Goal: Task Accomplishment & Management: Use online tool/utility

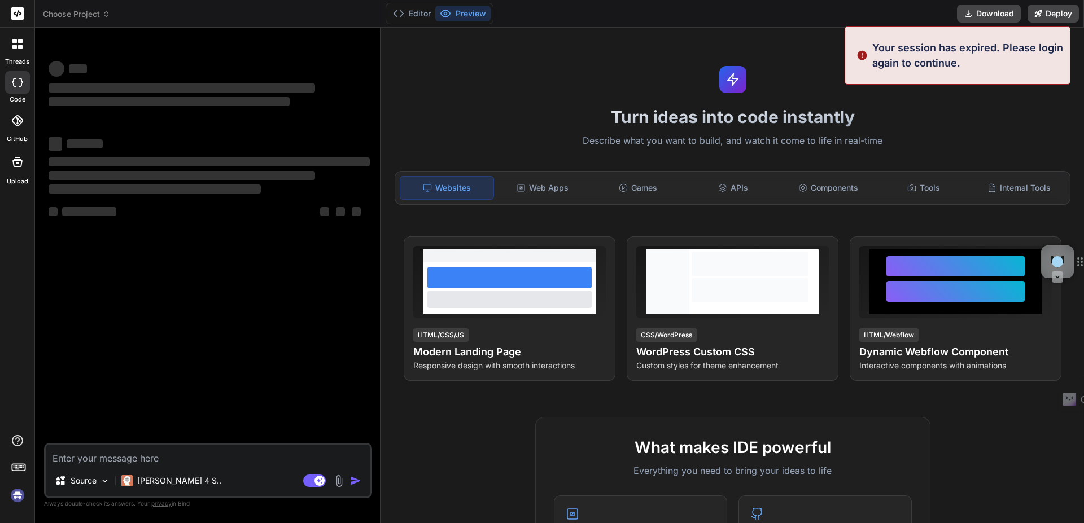
click at [15, 494] on img at bounding box center [17, 495] width 19 height 19
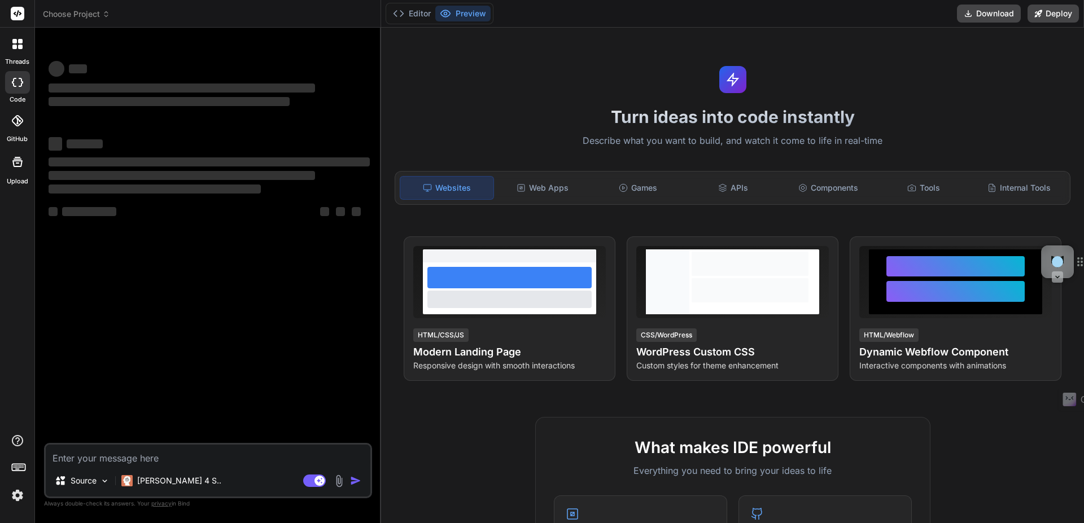
type textarea "x"
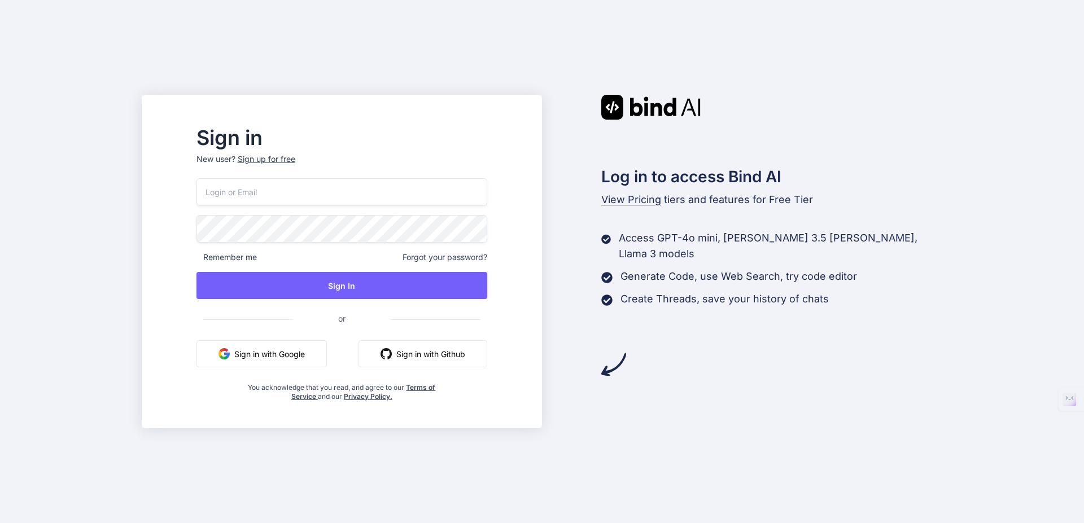
click at [377, 197] on input "email" at bounding box center [342, 192] width 291 height 28
click at [197, 190] on protonpass-control-627e at bounding box center [197, 191] width 0 height 11
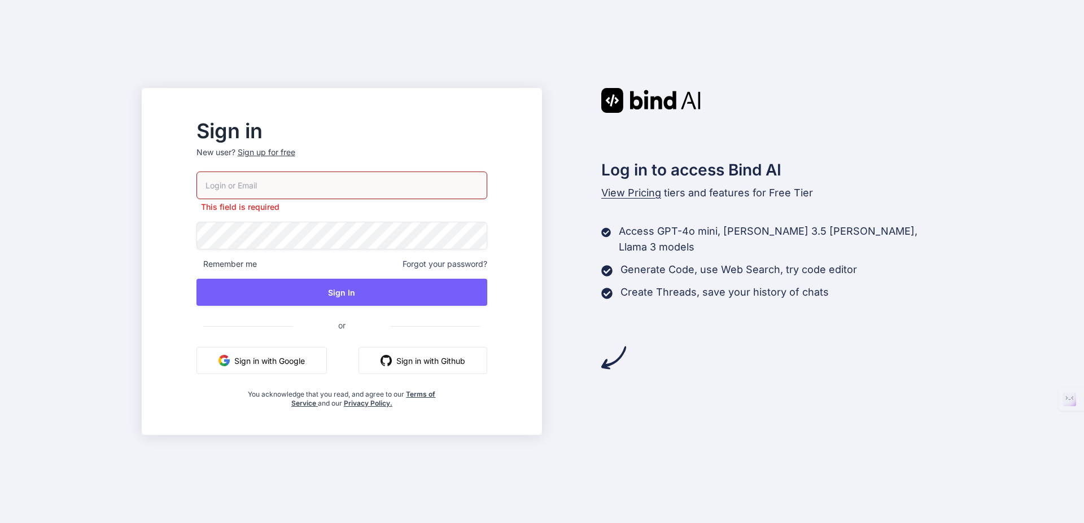
type input "[EMAIL_ADDRESS][DOMAIN_NAME]"
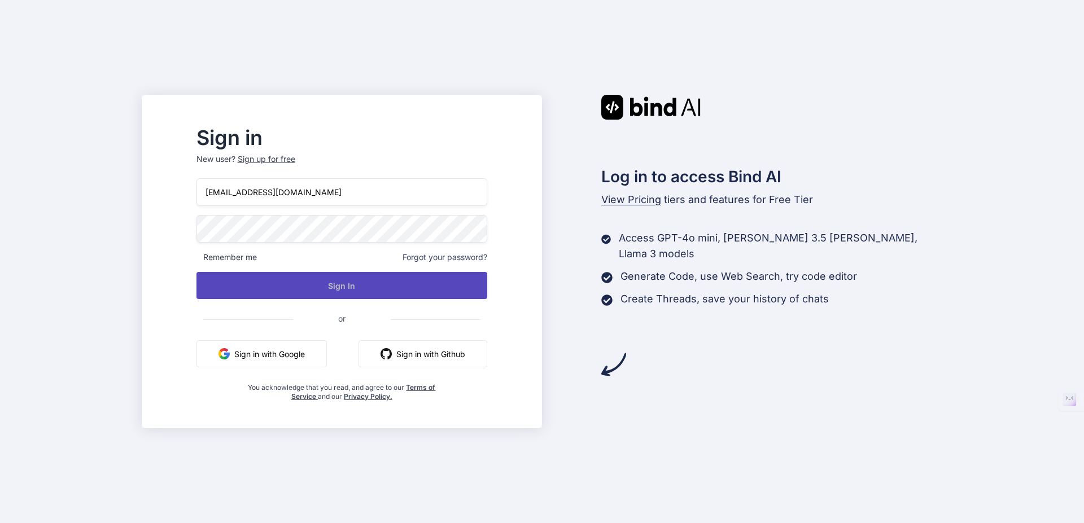
click at [370, 281] on button "Sign In" at bounding box center [342, 285] width 291 height 27
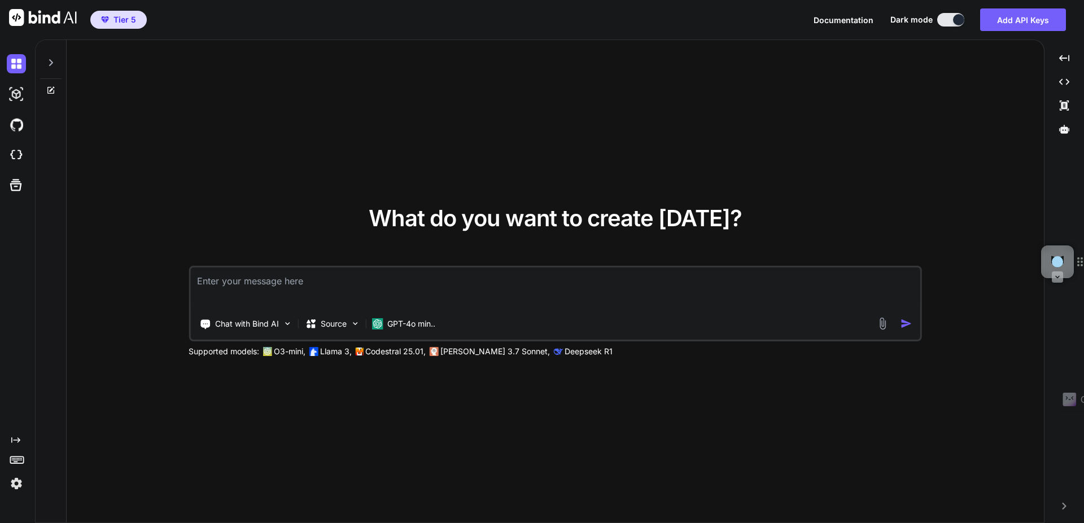
click at [885, 325] on img at bounding box center [882, 323] width 13 height 13
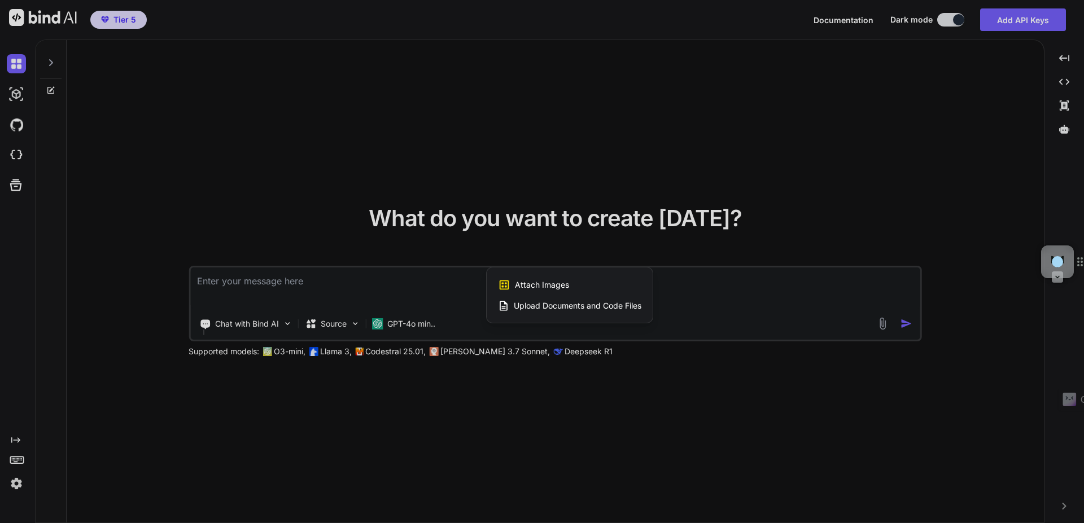
click at [599, 305] on span "Upload Documents and Code Files" at bounding box center [578, 305] width 128 height 11
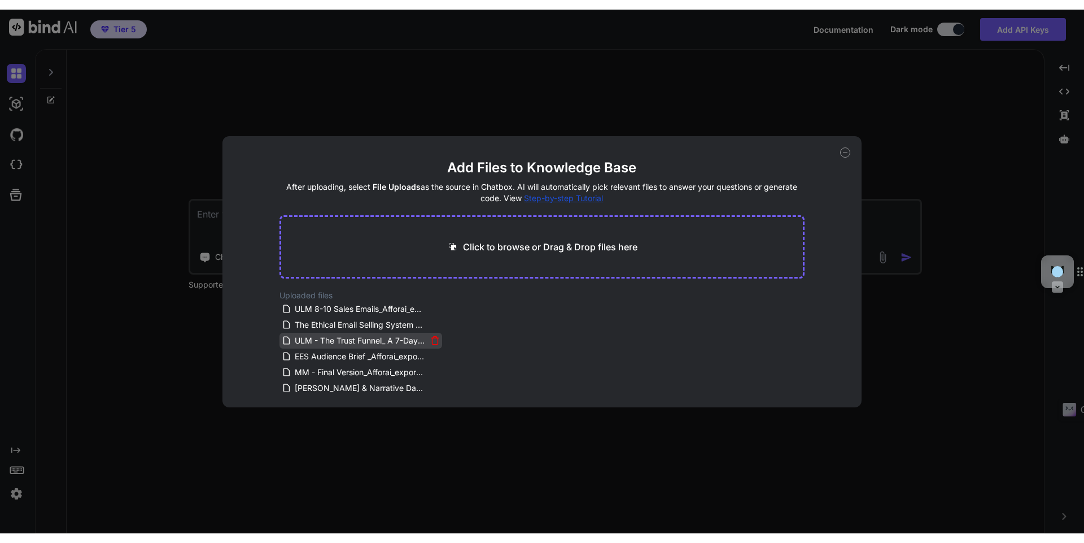
scroll to position [68, 0]
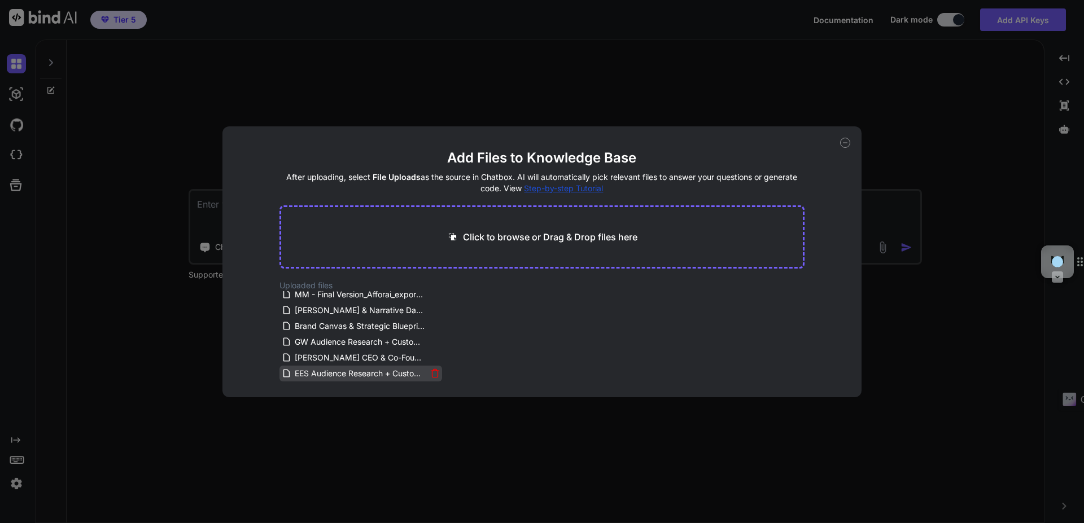
click at [431, 373] on icon at bounding box center [435, 374] width 10 height 10
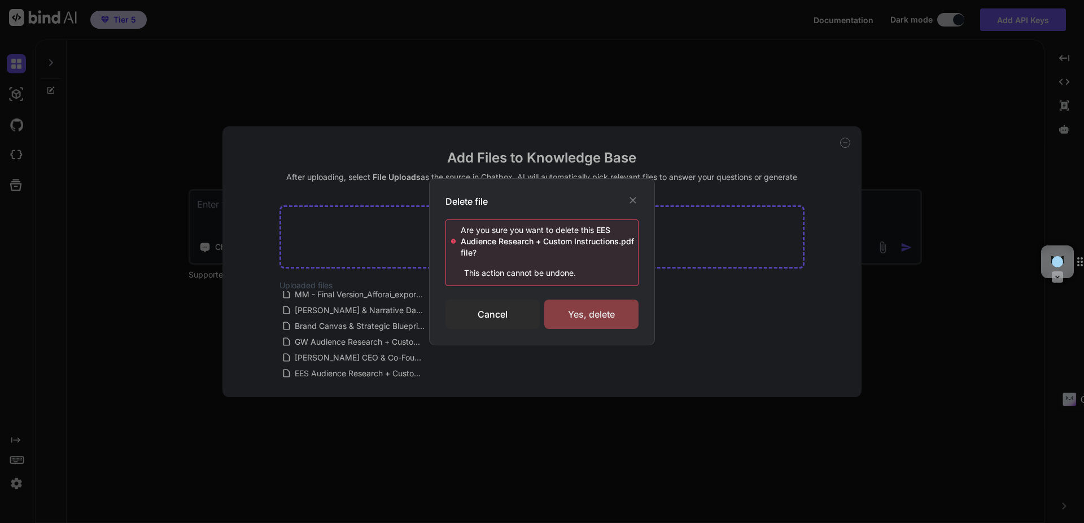
click at [601, 314] on div "Yes, delete" at bounding box center [591, 314] width 94 height 29
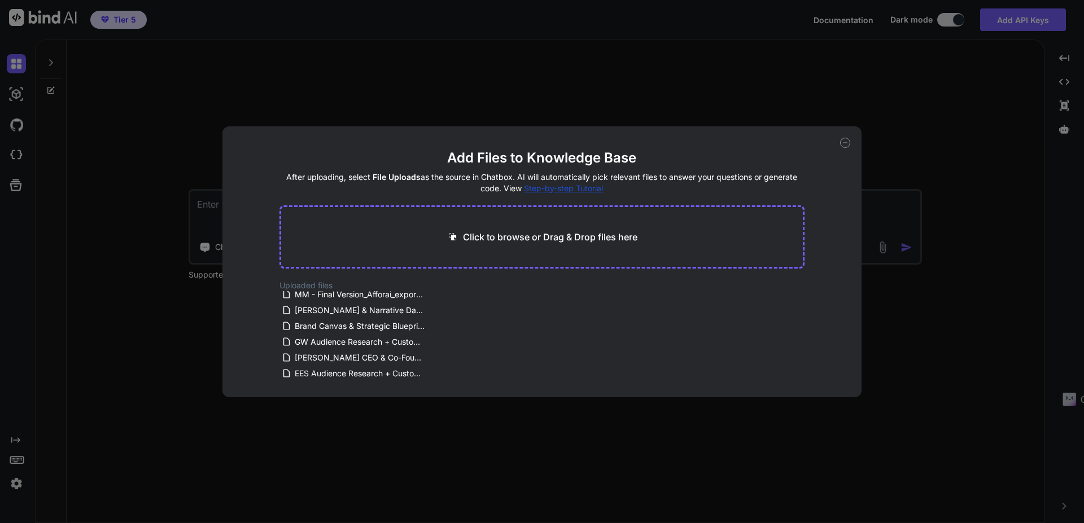
type textarea "x"
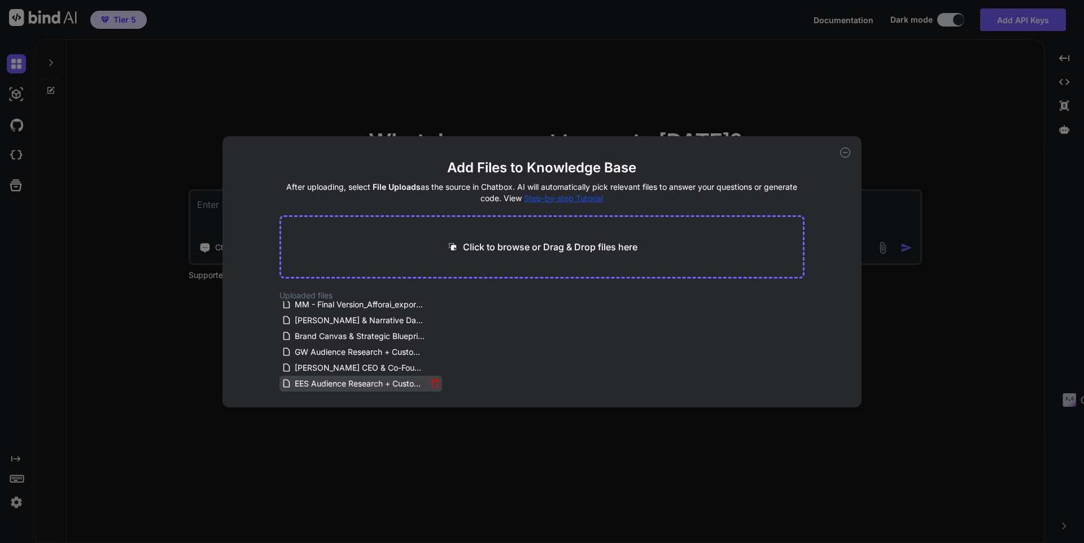
click at [338, 382] on span "EES Audience Research + Custom Instructions.pdf" at bounding box center [360, 384] width 133 height 14
click at [433, 384] on icon at bounding box center [435, 383] width 10 height 10
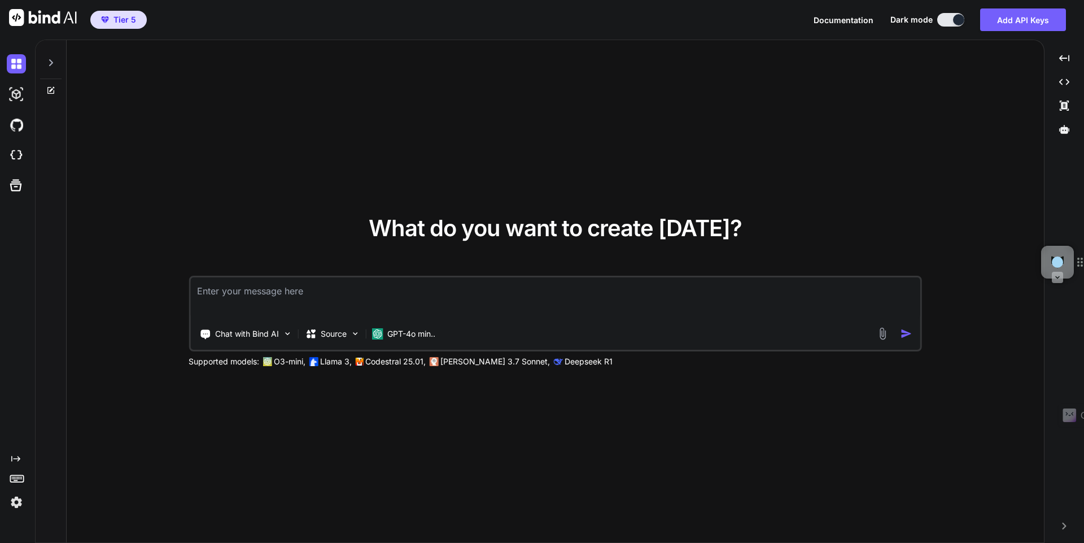
click at [877, 337] on img at bounding box center [882, 333] width 13 height 13
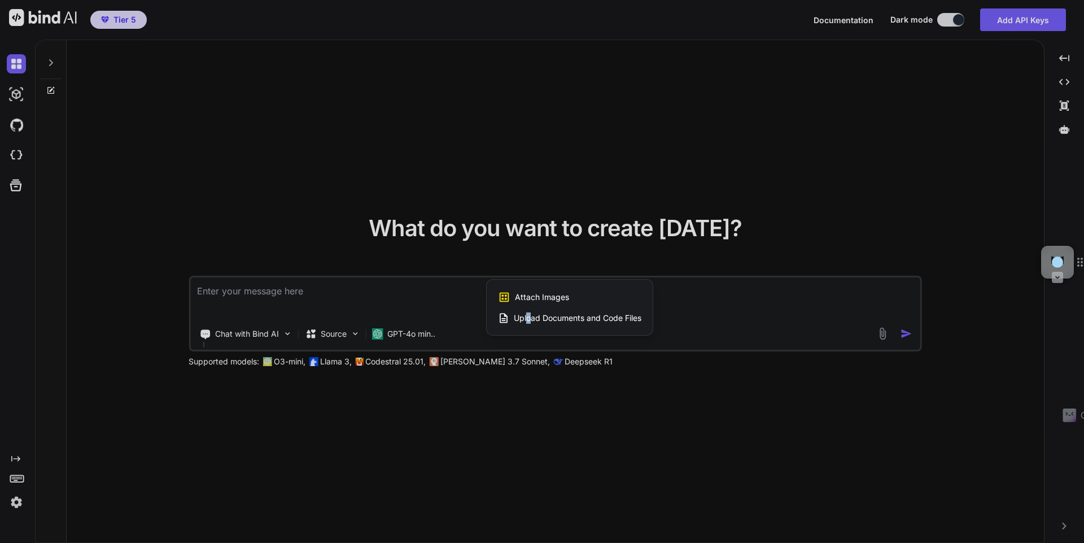
click at [529, 318] on span "Upload Documents and Code Files" at bounding box center [578, 317] width 128 height 11
type textarea "x"
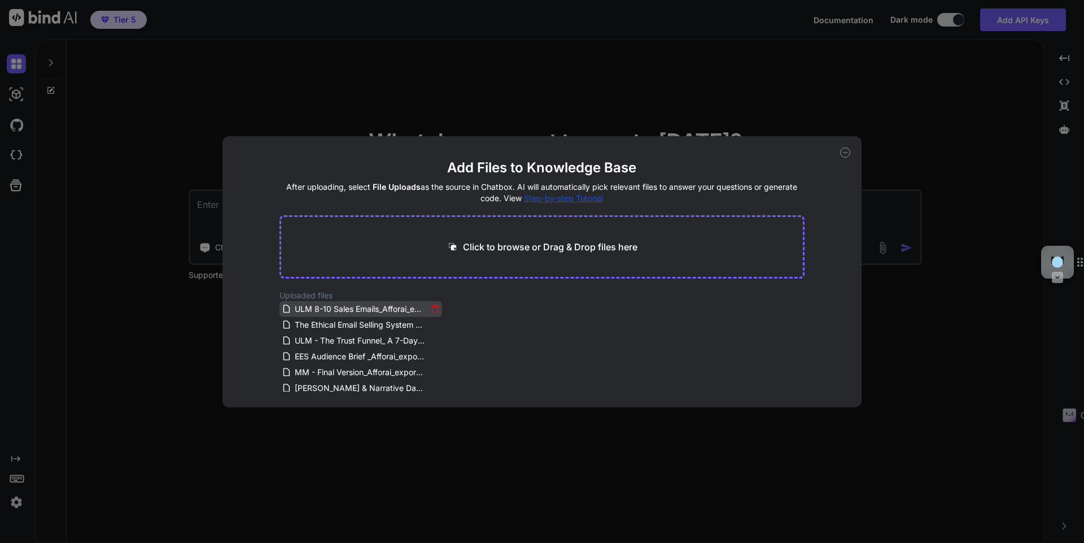
click at [343, 312] on span "ULM 8-10 Sales Emails_Afforai_export_2025-08-25T11-03-35.pdf" at bounding box center [360, 309] width 133 height 14
drag, startPoint x: 353, startPoint y: 368, endPoint x: 343, endPoint y: 369, distance: 10.3
click at [343, 369] on span "[PERSON_NAME] CEO & Co-Founder of DataGrail – Professional Profile.pdf" at bounding box center [360, 368] width 133 height 14
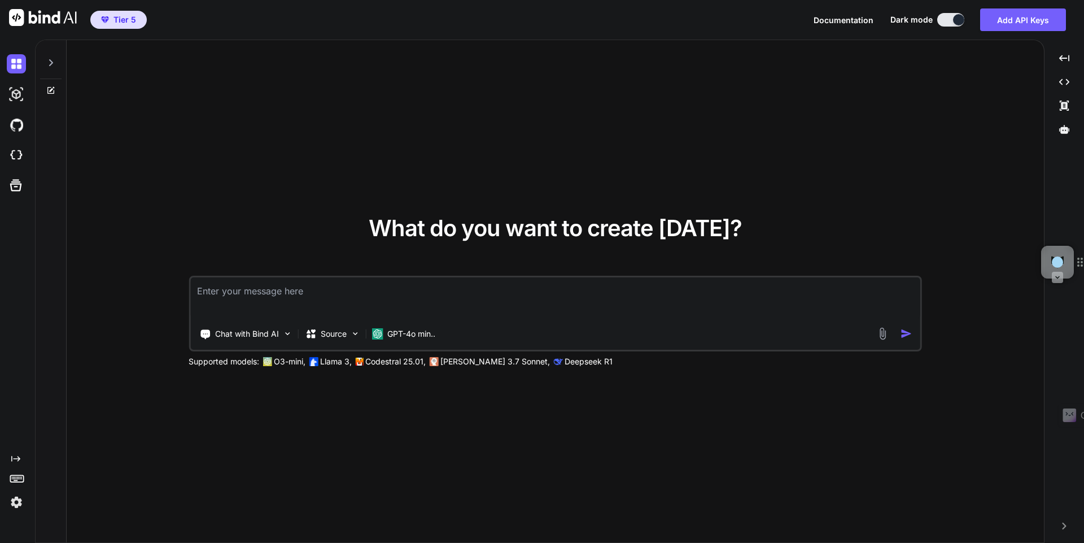
click at [884, 333] on img at bounding box center [882, 333] width 13 height 13
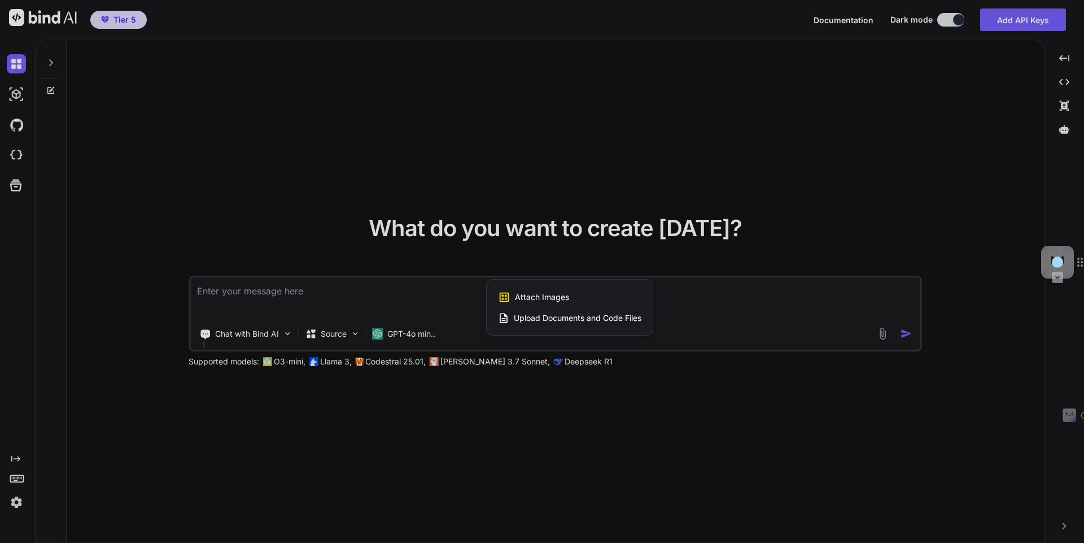
click at [578, 318] on span "Upload Documents and Code Files" at bounding box center [578, 317] width 128 height 11
type textarea "x"
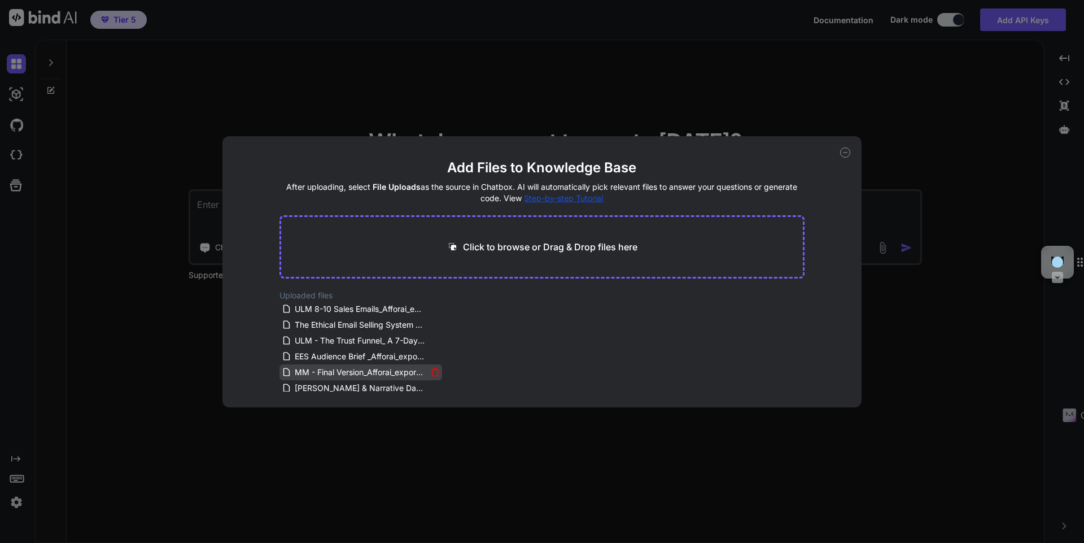
click at [342, 372] on span "MM - Final Version_Afforai_export_2025-08-19T08-03-55.pdf" at bounding box center [360, 372] width 133 height 14
click at [341, 388] on span "[PERSON_NAME] & Narrative Database.pdf" at bounding box center [360, 388] width 133 height 14
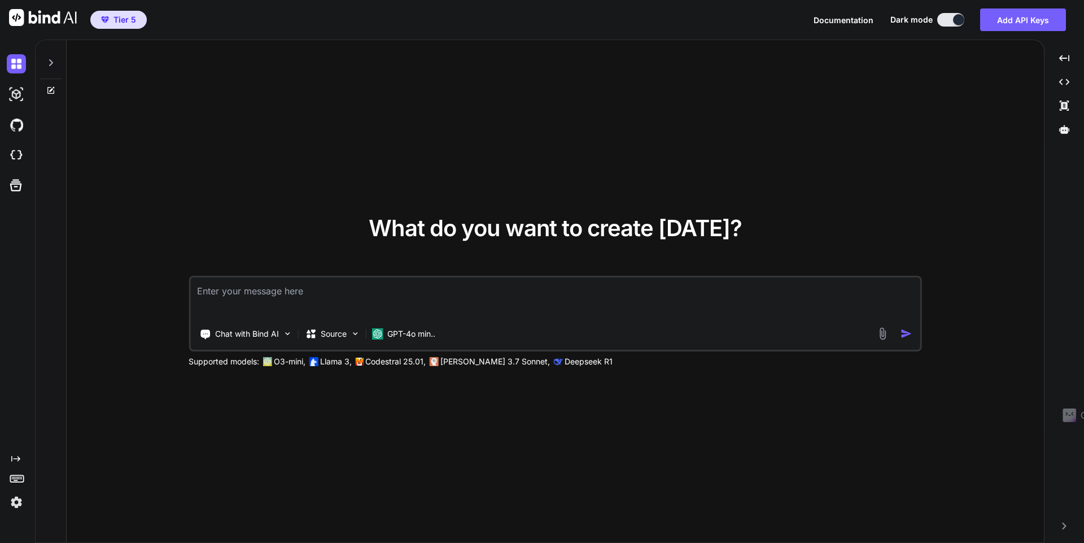
click at [881, 337] on img at bounding box center [882, 333] width 13 height 13
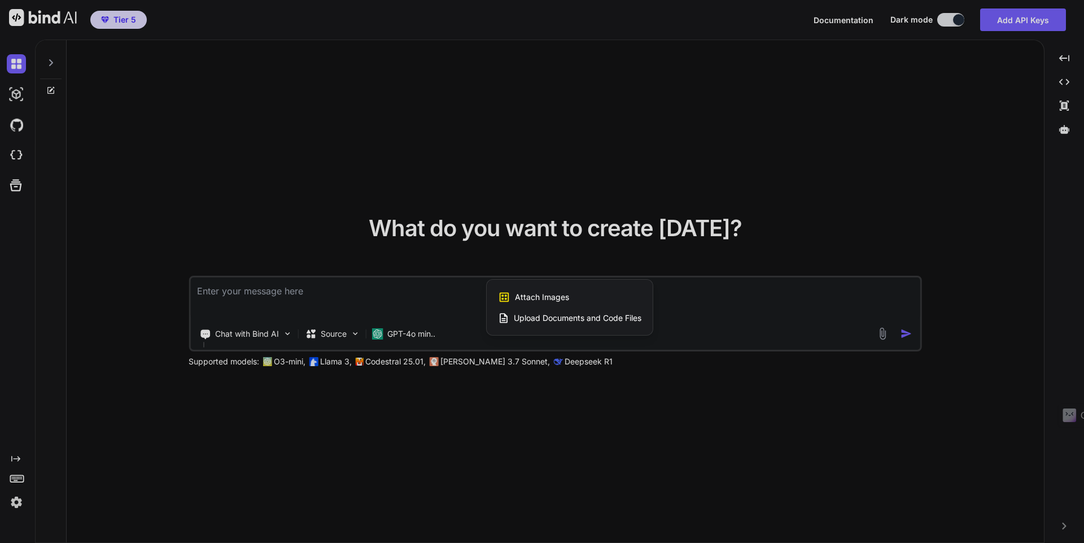
click at [557, 323] on span "Upload Documents and Code Files" at bounding box center [578, 317] width 128 height 11
type textarea "x"
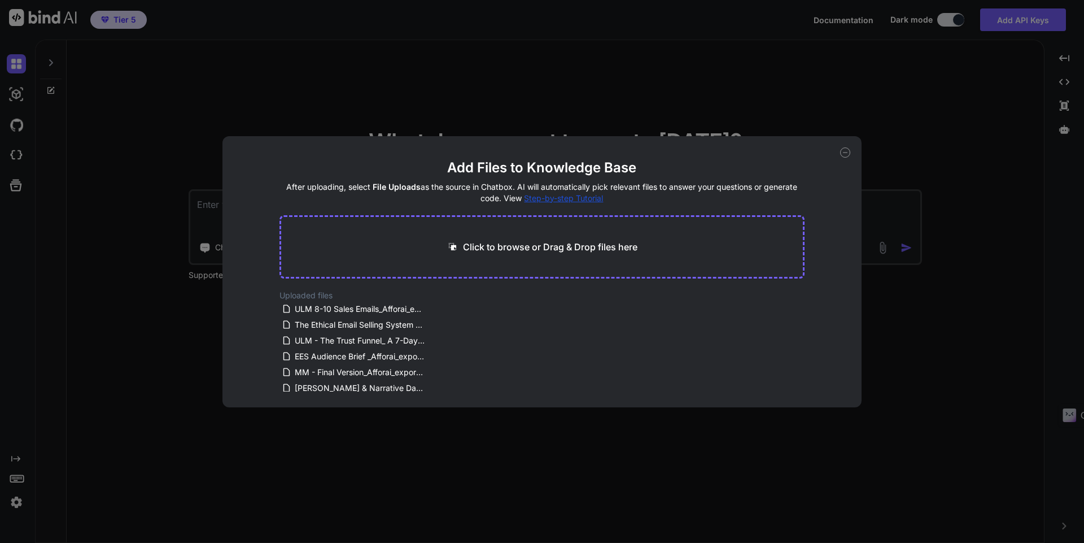
click at [532, 245] on p "Click to browse or Drag & Drop files here" at bounding box center [550, 247] width 174 height 14
click at [377, 335] on span "Brand Canvas & Strategic Blueprint.pdf" at bounding box center [360, 336] width 133 height 14
